Goal: Task Accomplishment & Management: Complete application form

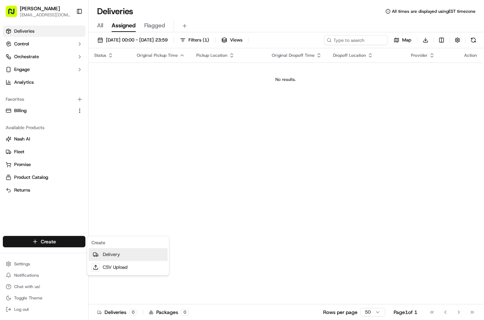
click at [123, 252] on link "Delivery" at bounding box center [128, 254] width 79 height 13
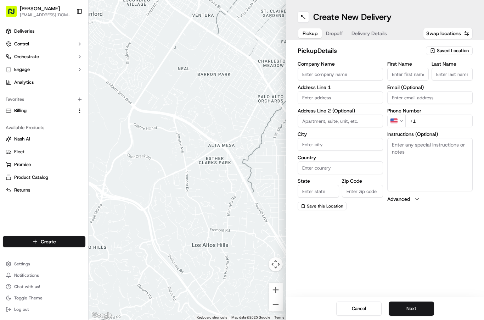
click at [460, 51] on span "Saved Location" at bounding box center [453, 50] width 32 height 6
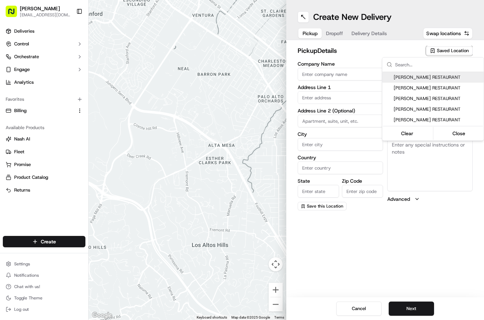
click at [436, 74] on span "[PERSON_NAME] RESTAURANT" at bounding box center [437, 77] width 87 height 6
type input "[PERSON_NAME] RESTAURANT"
type input "[GEOGRAPHIC_DATA]"
type input "CA"
type input "QC"
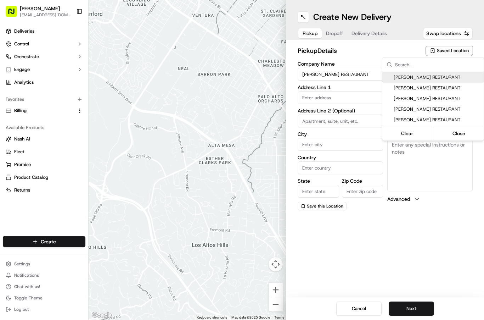
type input "H4M 1P1"
type input "[PERSON_NAME]"
type input "[PHONE_NUMBER]"
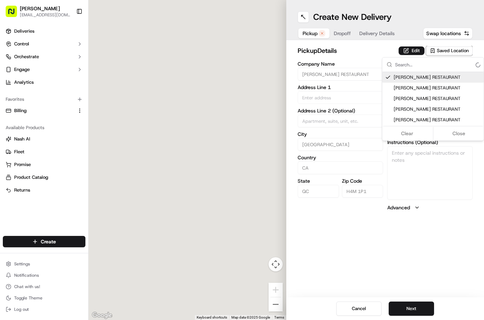
type input "[STREET_ADDRESS]"
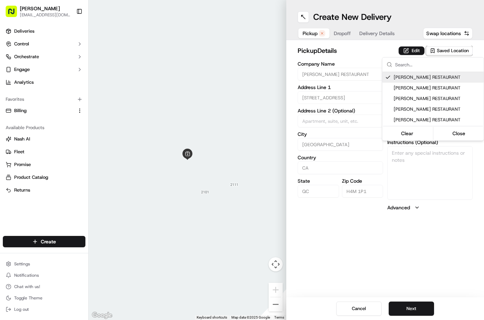
click at [459, 273] on html "[PERSON_NAME] [EMAIL_ADDRESS][DOMAIN_NAME] Toggle Sidebar Deliveries Control Or…" at bounding box center [242, 160] width 484 height 320
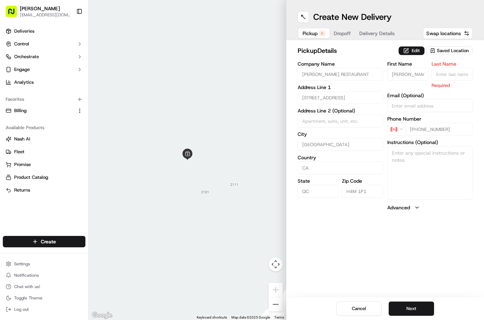
click at [450, 72] on input "Last Name" at bounding box center [452, 74] width 41 height 13
click at [410, 52] on button "Edit" at bounding box center [412, 50] width 26 height 9
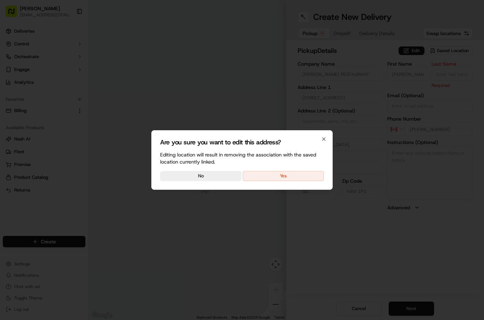
click at [300, 176] on button "Yes" at bounding box center [283, 176] width 81 height 10
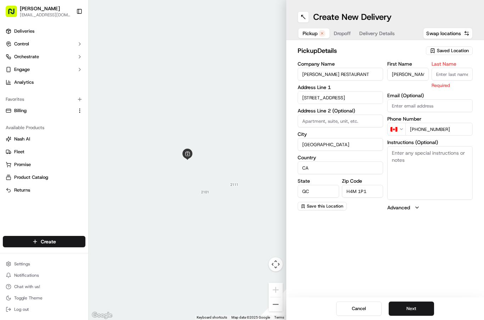
click at [452, 71] on input "Last Name" at bounding box center [452, 74] width 41 height 13
type input "M"
click at [425, 308] on button "Next" at bounding box center [411, 308] width 45 height 14
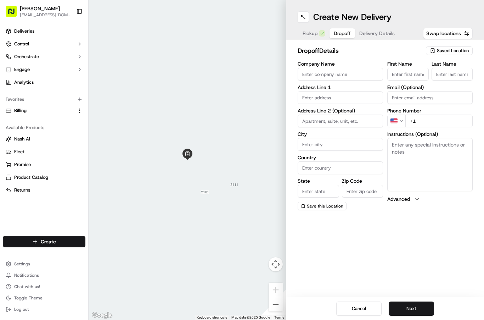
click at [464, 49] on span "Saved Location" at bounding box center [453, 50] width 32 height 6
type input "Vane"
click at [430, 78] on span "[PERSON_NAME]/[PERSON_NAME]" at bounding box center [437, 77] width 87 height 6
type input "[PERSON_NAME]/[PERSON_NAME]"
type input "[GEOGRAPHIC_DATA]"
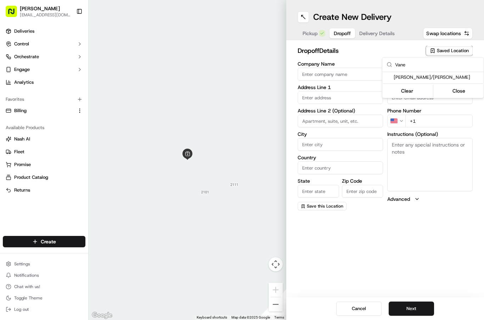
type input "CA"
type input "QC"
type input "H4W 0B8"
type input "[PERSON_NAME]"
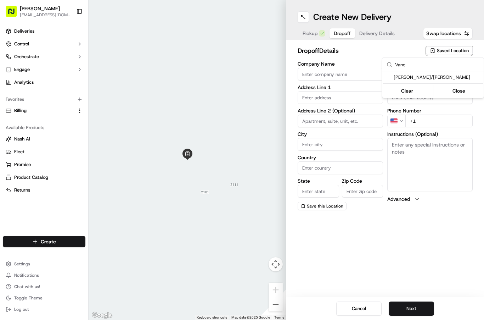
type input "[PERSON_NAME][EMAIL_ADDRESS][DOMAIN_NAME]"
type input "[PHONE_NUMBER]"
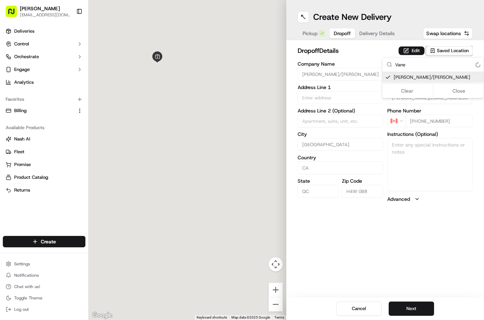
type input "7341 Chem. Kildare"
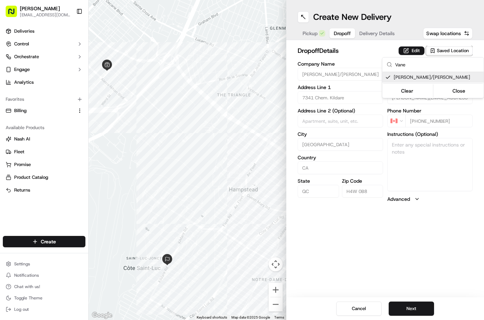
click at [358, 308] on html "[PERSON_NAME] [EMAIL_ADDRESS][DOMAIN_NAME] Toggle Sidebar Deliveries Control Or…" at bounding box center [242, 160] width 484 height 320
click at [344, 73] on input "[PERSON_NAME]/[PERSON_NAME]" at bounding box center [340, 74] width 85 height 13
click at [417, 51] on button "Edit" at bounding box center [412, 50] width 26 height 9
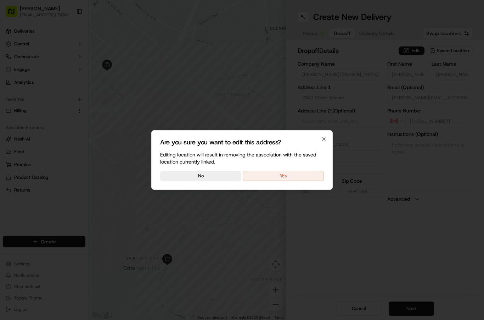
click at [297, 176] on button "Yes" at bounding box center [283, 176] width 81 height 10
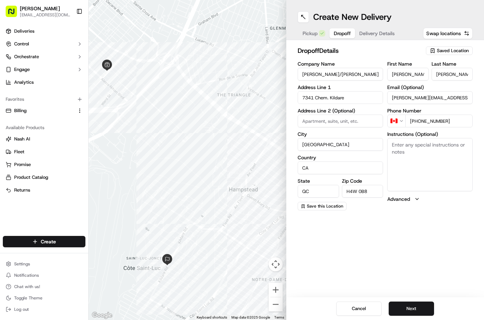
click at [366, 310] on button "Cancel" at bounding box center [358, 308] width 45 height 14
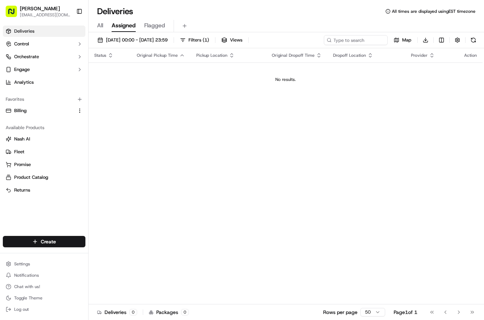
click at [103, 26] on span "All" at bounding box center [100, 25] width 6 height 9
click at [164, 50] on th "Original Pickup Time" at bounding box center [161, 55] width 60 height 14
click at [168, 40] on span "[DATE] 00:00 - [DATE] 23:59" at bounding box center [137, 40] width 62 height 6
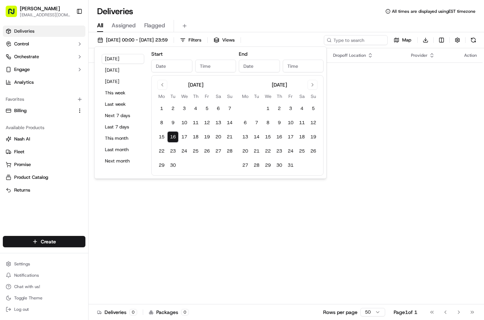
type input "[DATE]"
type input "12:00 AM"
type input "[DATE]"
type input "11:59 PM"
click at [132, 208] on div "Status Original Pickup Time Pickup Location Original Dropoff Time Dropoff Locat…" at bounding box center [286, 176] width 394 height 256
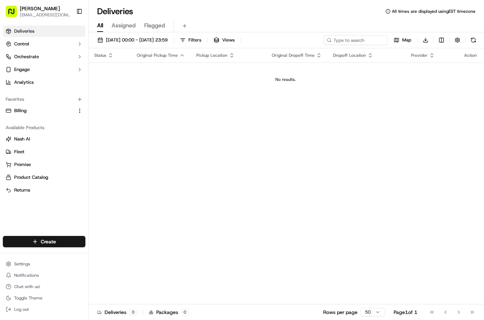
click at [52, 234] on div "Create" at bounding box center [44, 241] width 88 height 17
click at [116, 257] on link "Delivery" at bounding box center [128, 254] width 79 height 13
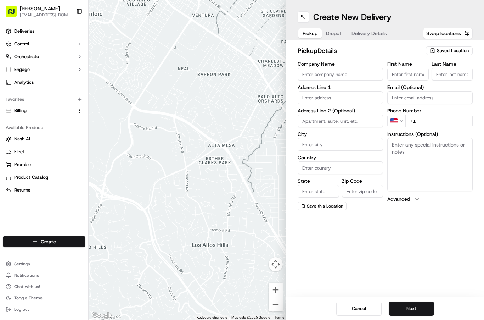
click at [455, 50] on span "Saved Location" at bounding box center [453, 50] width 32 height 6
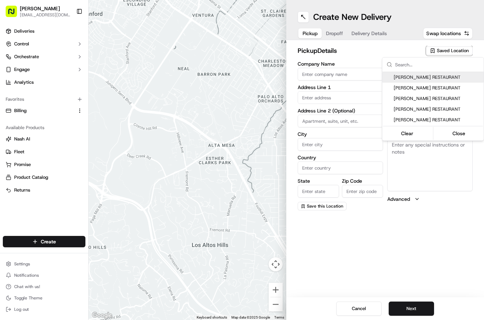
click at [437, 88] on span "[PERSON_NAME] RESTAURANT" at bounding box center [437, 88] width 87 height 6
type input "[PERSON_NAME] RESTAURANT"
type input "[GEOGRAPHIC_DATA]"
type input "CA"
type input "QC"
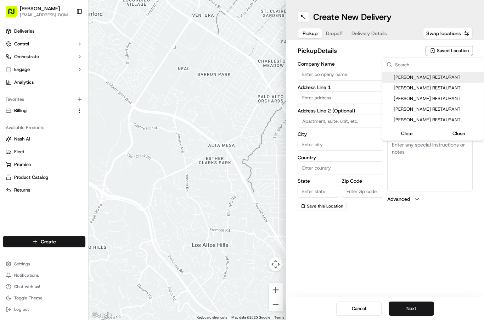
type input "H4M 1P1"
type input "[PERSON_NAME]"
type input "Man"
type input "[PHONE_NUMBER]"
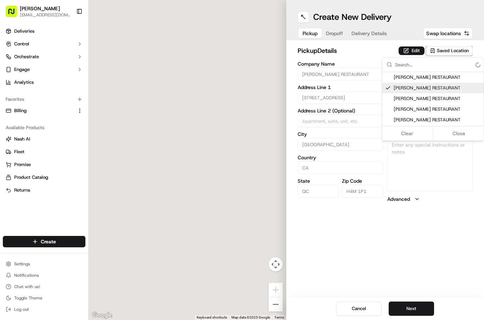
type input "[STREET_ADDRESS]"
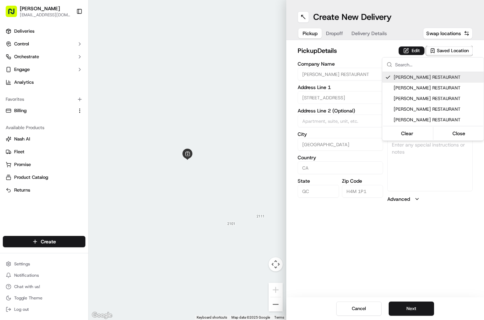
click at [463, 290] on html "[PERSON_NAME] [EMAIL_ADDRESS][DOMAIN_NAME] Toggle Sidebar Deliveries Control Or…" at bounding box center [242, 160] width 484 height 320
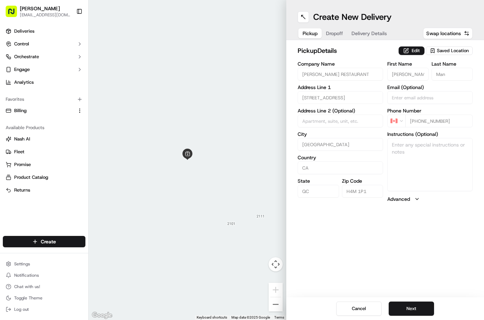
click at [422, 308] on button "Next" at bounding box center [411, 308] width 45 height 14
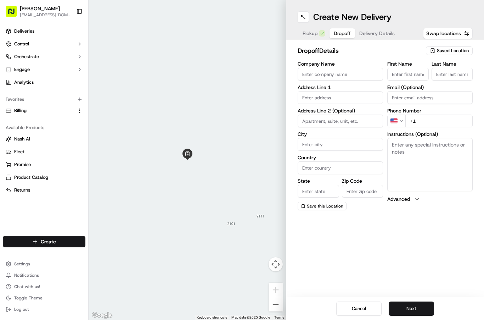
click at [409, 76] on input "First Name" at bounding box center [407, 74] width 41 height 13
type input "Vanssa"
click at [332, 101] on input "text" at bounding box center [340, 97] width 85 height 13
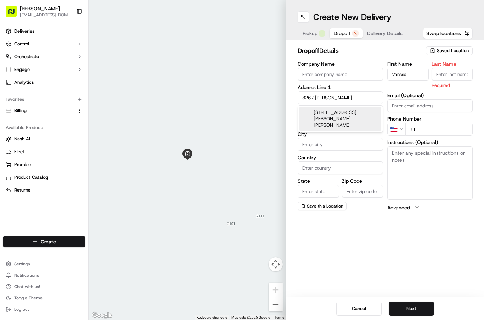
click at [363, 118] on div "[STREET_ADDRESS][PERSON_NAME][PERSON_NAME]" at bounding box center [340, 118] width 82 height 23
type input "[STREET_ADDRESS][PERSON_NAME][PERSON_NAME]"
type input "[GEOGRAPHIC_DATA]"
type input "QC"
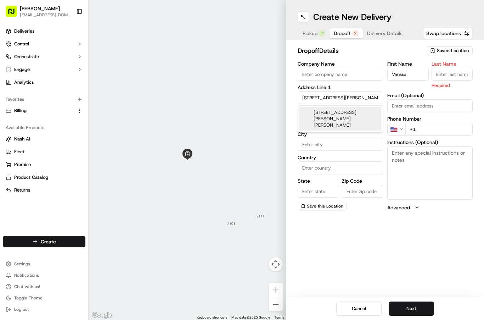
type input "H4W 3L1"
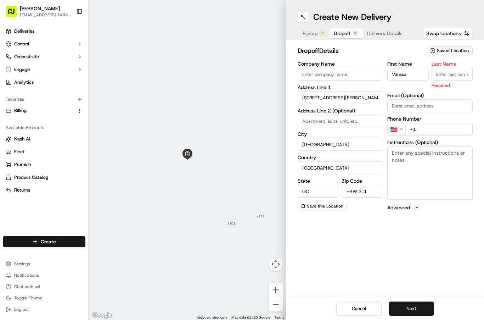
type input "[GEOGRAPHIC_DATA][PERSON_NAME]"
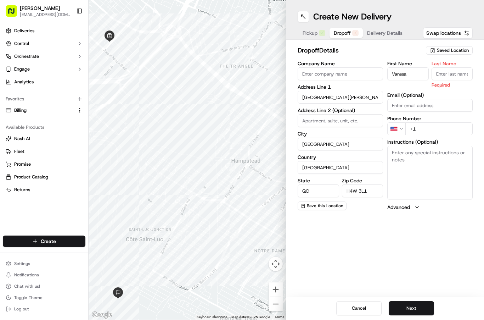
click at [427, 127] on input "+1" at bounding box center [438, 129] width 67 height 13
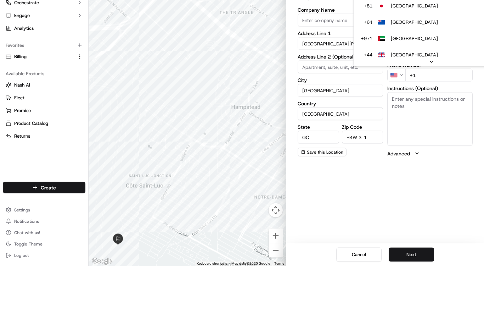
click at [398, 127] on html "[PERSON_NAME] [EMAIL_ADDRESS][DOMAIN_NAME] Toggle Sidebar Deliveries Control Or…" at bounding box center [242, 160] width 484 height 320
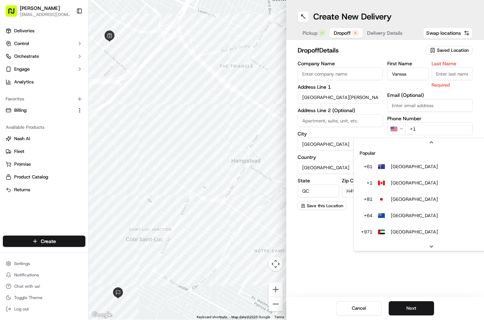
scroll to position [30, 0]
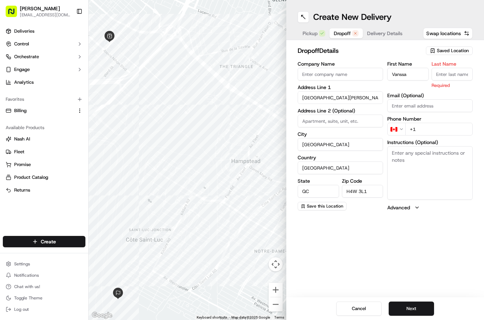
click at [428, 126] on input "+1" at bounding box center [438, 129] width 67 height 13
type input "[PHONE_NUMBER]"
click at [419, 307] on button "Next" at bounding box center [411, 308] width 45 height 14
click at [417, 303] on button "Next" at bounding box center [411, 308] width 45 height 14
click at [462, 66] on label "Last Name" at bounding box center [452, 63] width 41 height 5
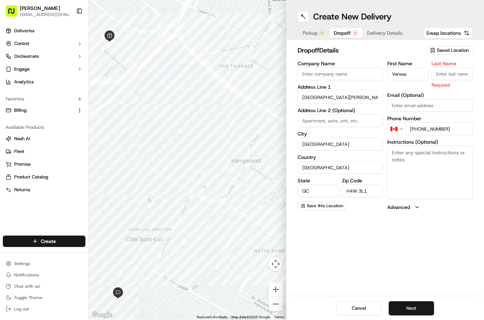
click at [462, 68] on input "Last Name" at bounding box center [452, 74] width 41 height 13
type input "K"
click at [419, 306] on button "Next" at bounding box center [411, 308] width 45 height 14
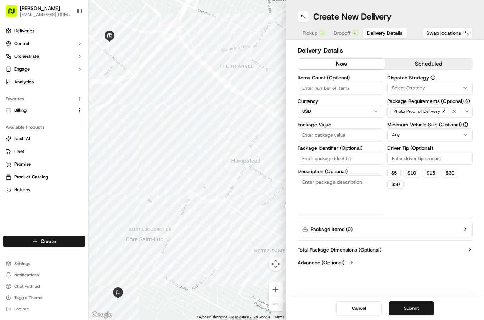
click at [347, 84] on input "Items Count (Optional)" at bounding box center [340, 88] width 85 height 13
type input "1"
click at [328, 135] on input "Package Value" at bounding box center [340, 135] width 85 height 13
type input "200"
click at [394, 173] on button "$ 5" at bounding box center [393, 173] width 13 height 9
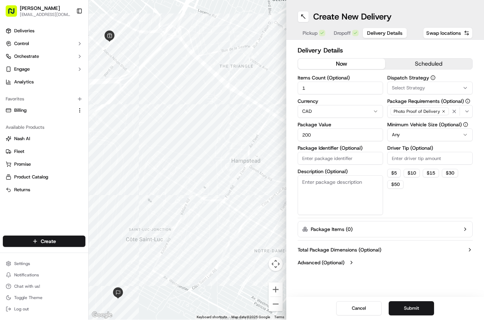
type input "5"
click at [444, 59] on button "scheduled" at bounding box center [428, 64] width 87 height 11
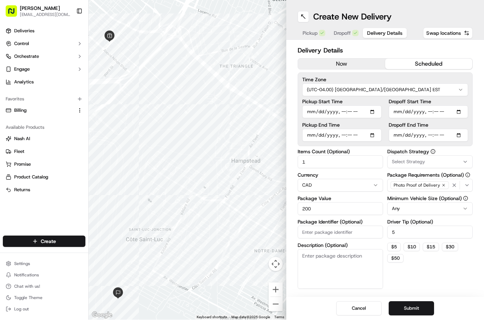
click at [337, 108] on input "Pickup Start Time" at bounding box center [341, 112] width 79 height 13
type input "[DATE]T18:00"
click at [417, 111] on input "Dropoff Start Time" at bounding box center [428, 112] width 79 height 13
type input "[DATE]T18:30"
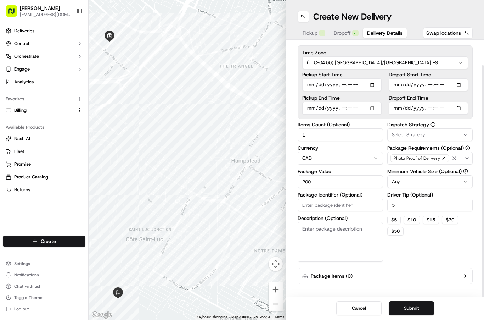
scroll to position [26, 0]
click at [419, 313] on button "Submit" at bounding box center [411, 308] width 45 height 14
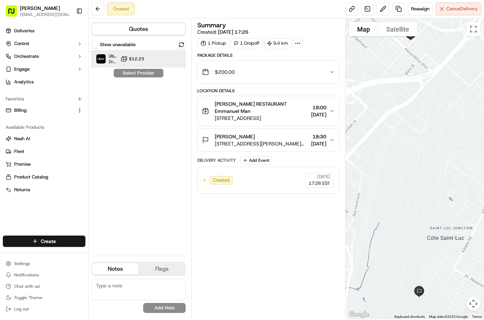
click at [151, 59] on div "Uber Canada Dropoff ETA 1 hour $12.23" at bounding box center [138, 59] width 94 height 17
click at [147, 71] on button "Assign Provider" at bounding box center [138, 73] width 50 height 9
